Goal: Information Seeking & Learning: Learn about a topic

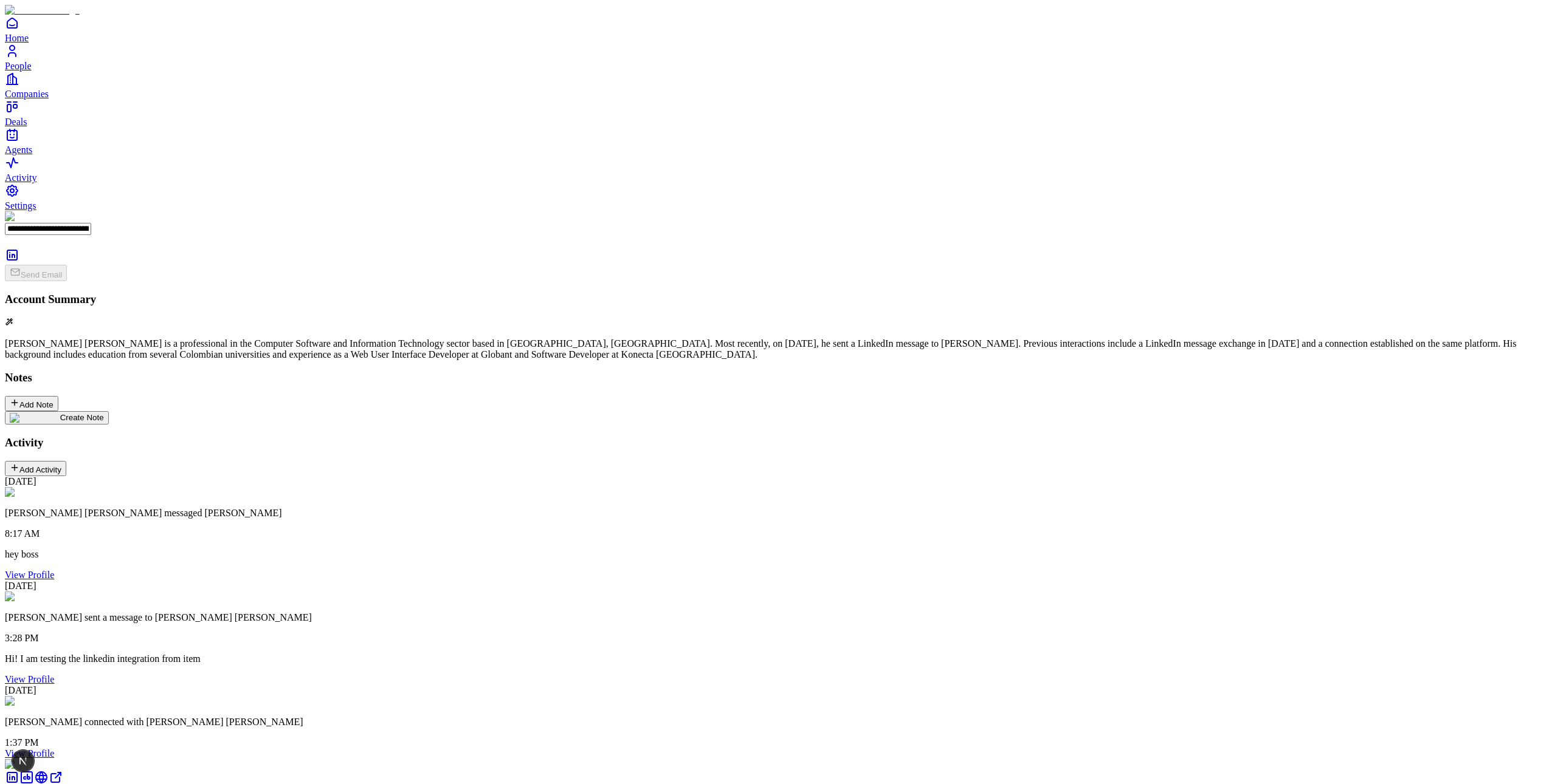
click at [648, 371] on div "Notes Add Note" at bounding box center [774, 391] width 1539 height 40
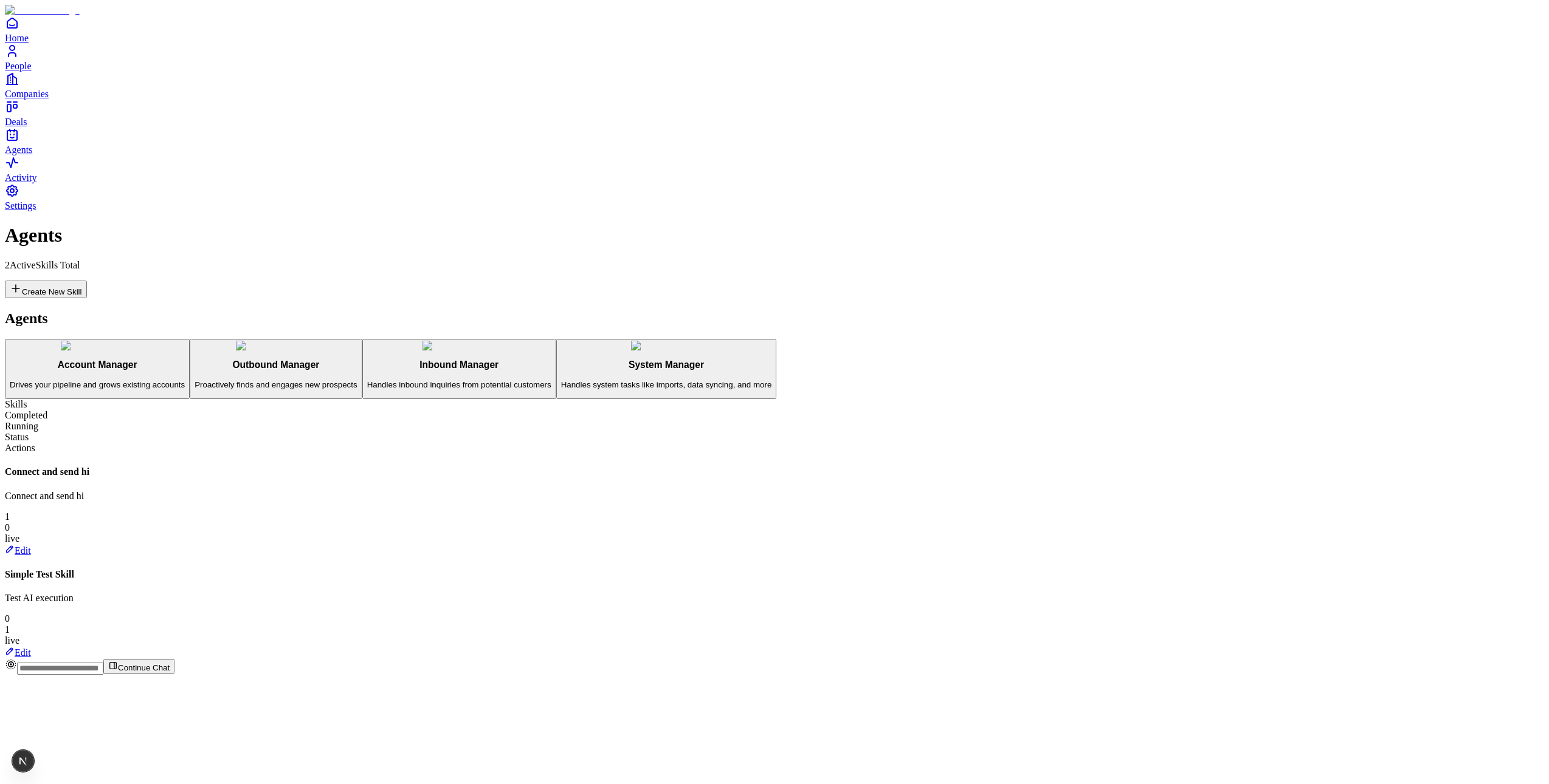
click at [185, 381] on p "Drives your pipeline and grows existing accounts" at bounding box center [97, 385] width 175 height 9
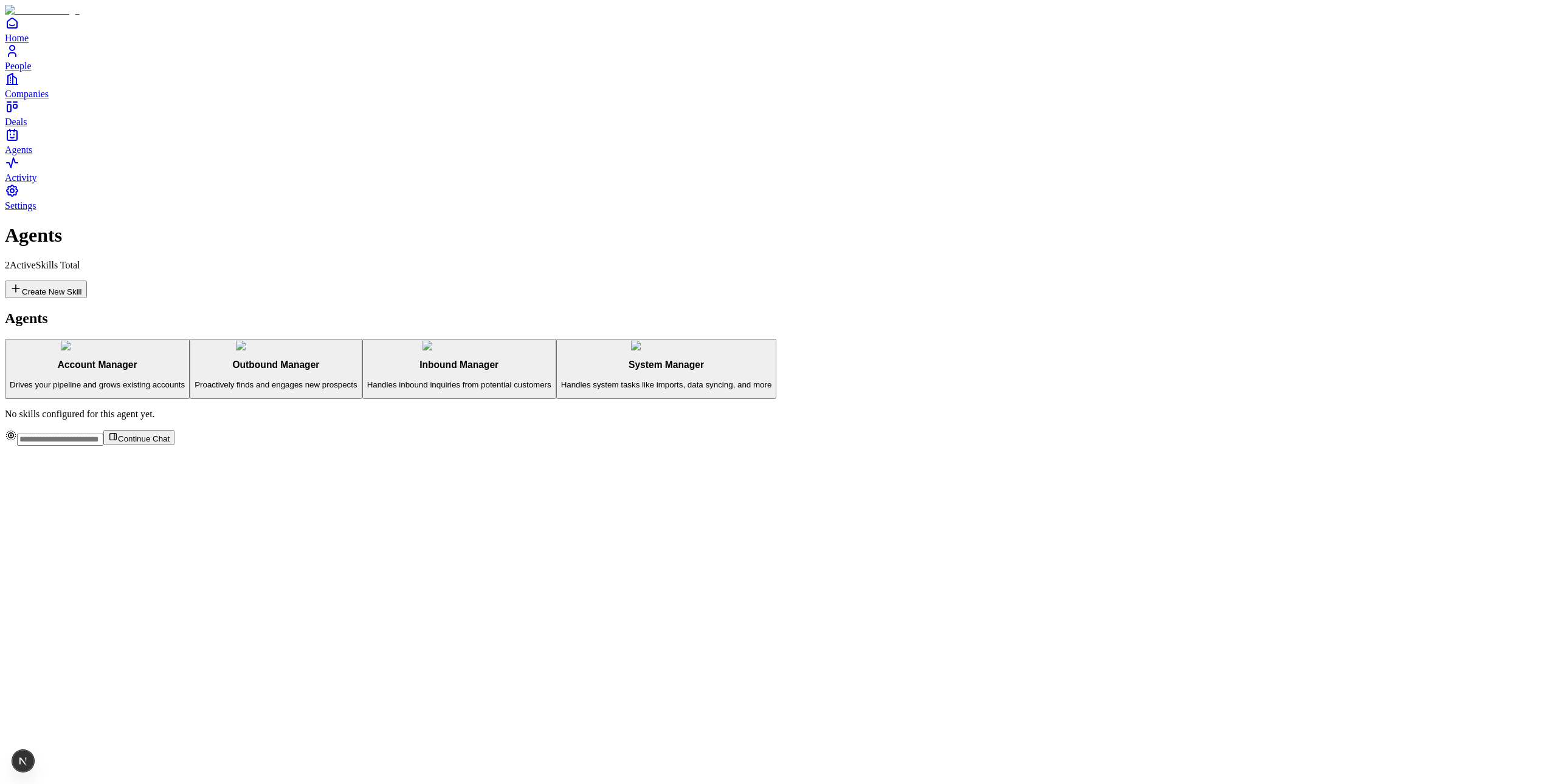
click at [241, 381] on p "Proactively finds and engages new prospects" at bounding box center [276, 385] width 162 height 9
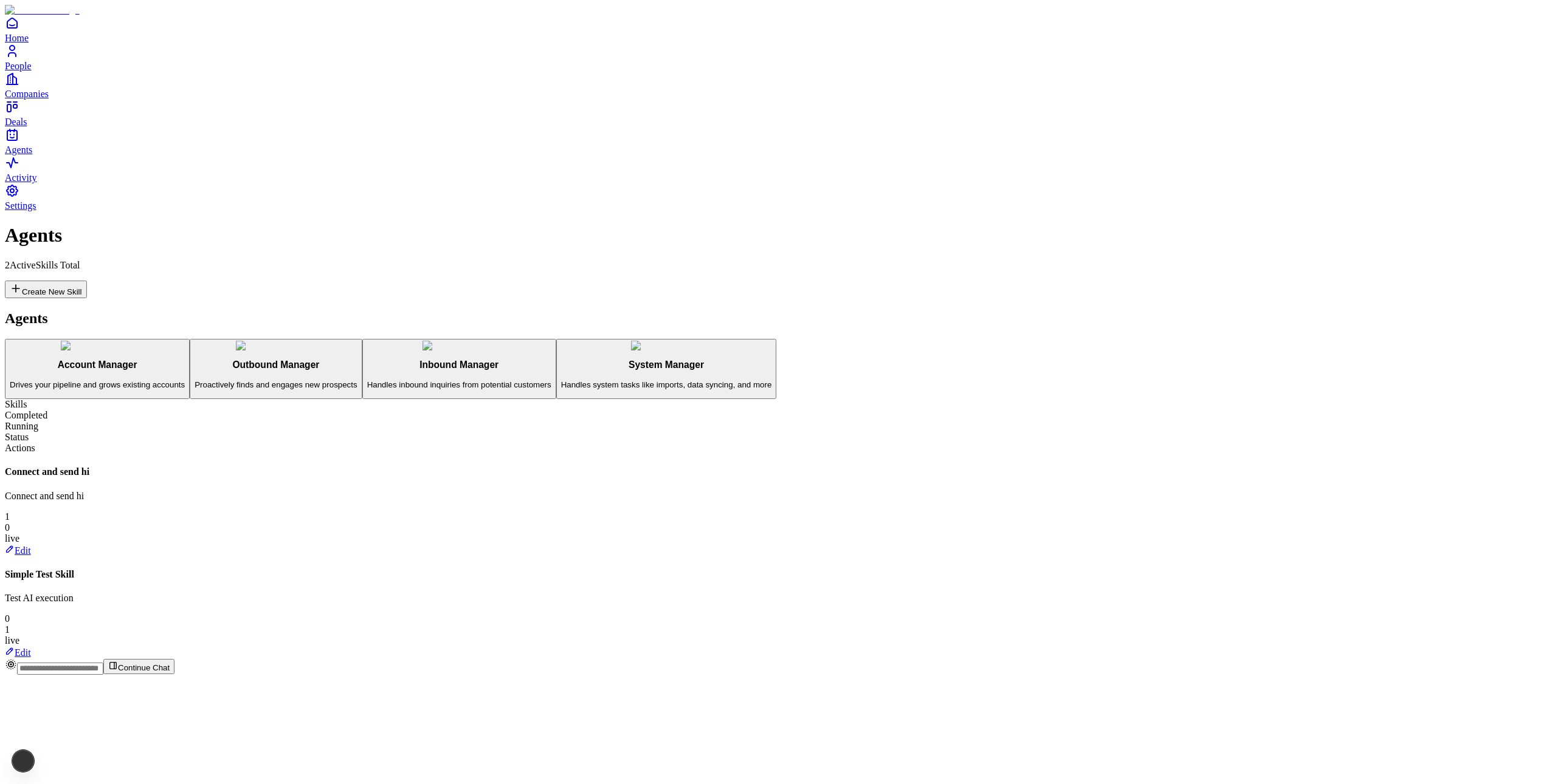
click at [367, 359] on h3 "Inbound Manager" at bounding box center [459, 365] width 184 height 11
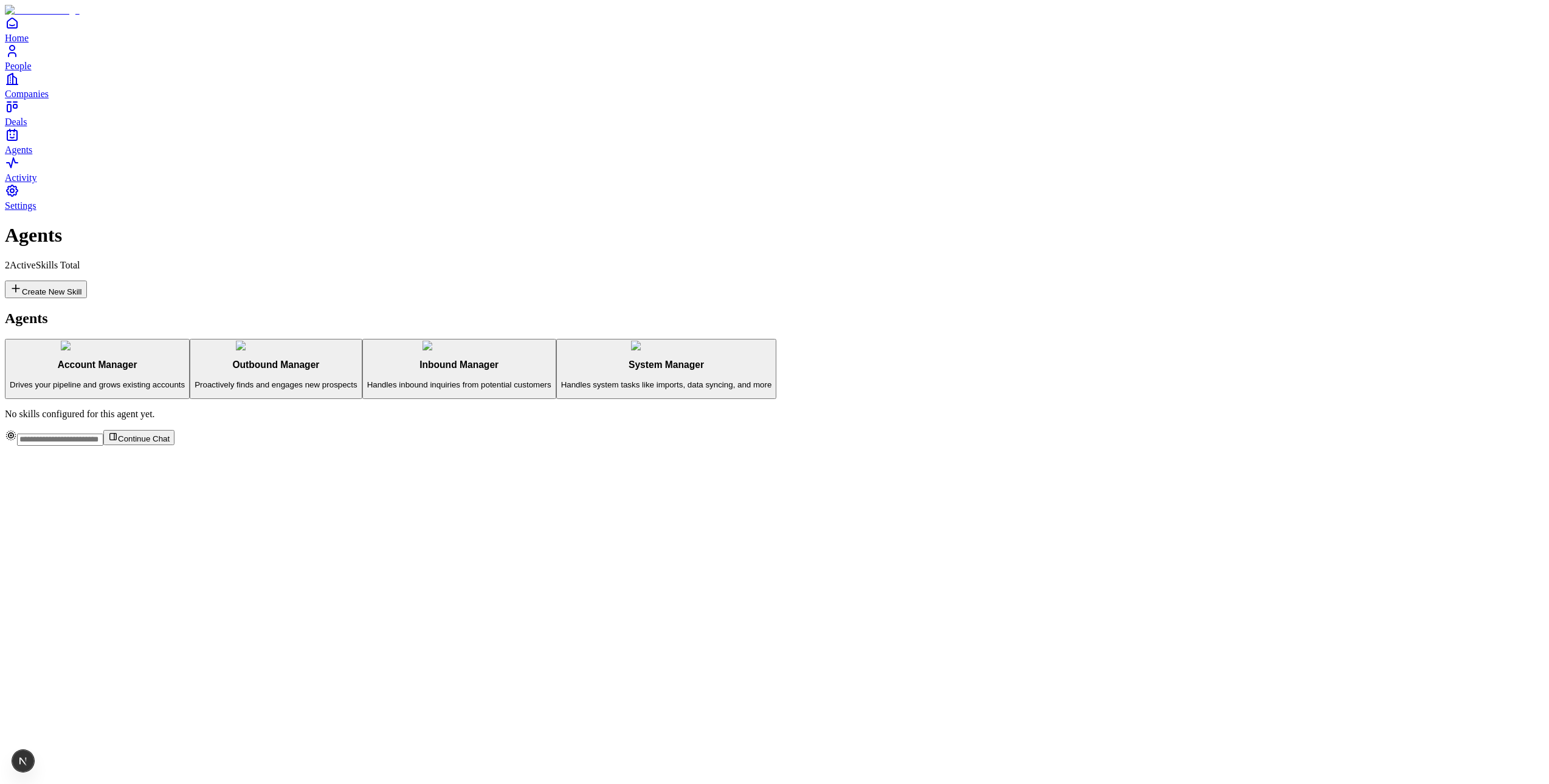
click at [561, 359] on div "System Manager Handles system tasks like imports, data syncing, and more" at bounding box center [666, 374] width 211 height 30
click at [245, 381] on p "Proactively finds and engages new prospects" at bounding box center [276, 385] width 162 height 9
